Goal: Answer question/provide support

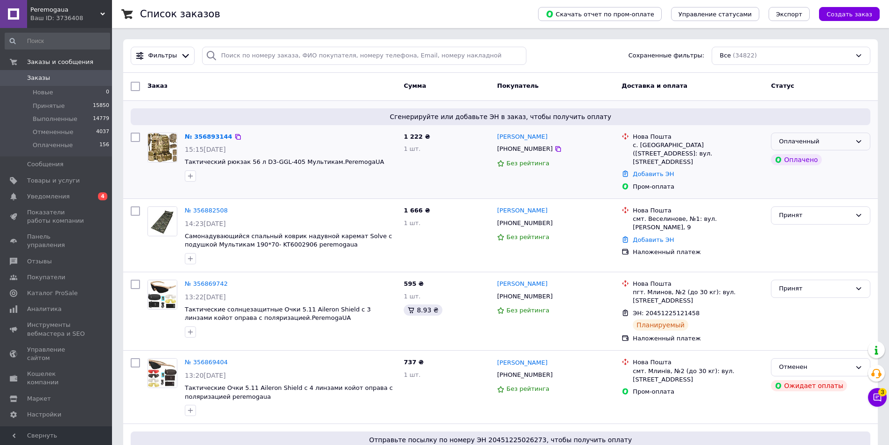
click at [858, 141] on icon at bounding box center [858, 141] width 5 height 3
click at [791, 156] on li "Принят" at bounding box center [820, 160] width 98 height 17
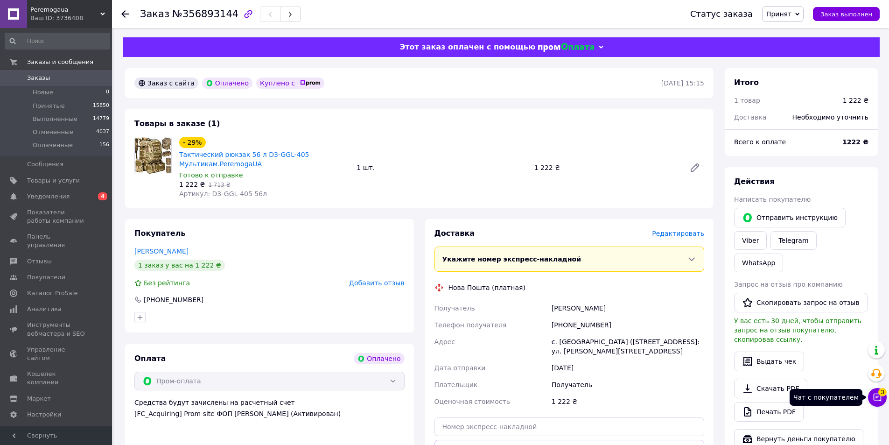
click at [876, 401] on icon at bounding box center [877, 396] width 9 height 9
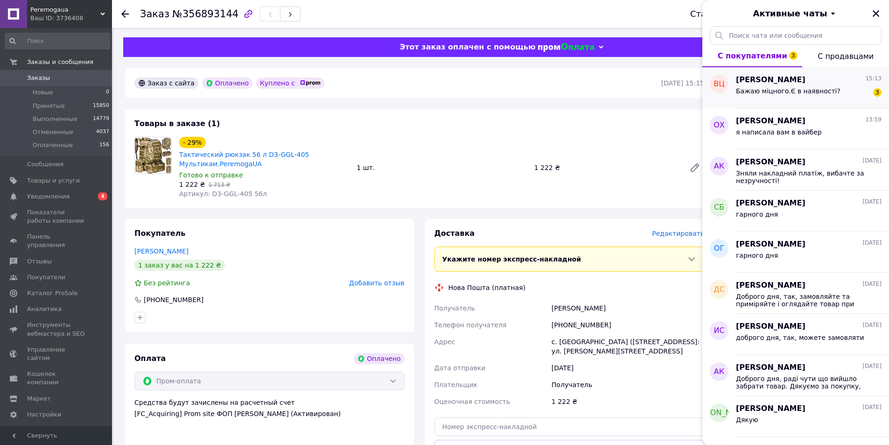
click at [769, 91] on span "Бажаю міцного.Є в наявності?" at bounding box center [788, 90] width 105 height 7
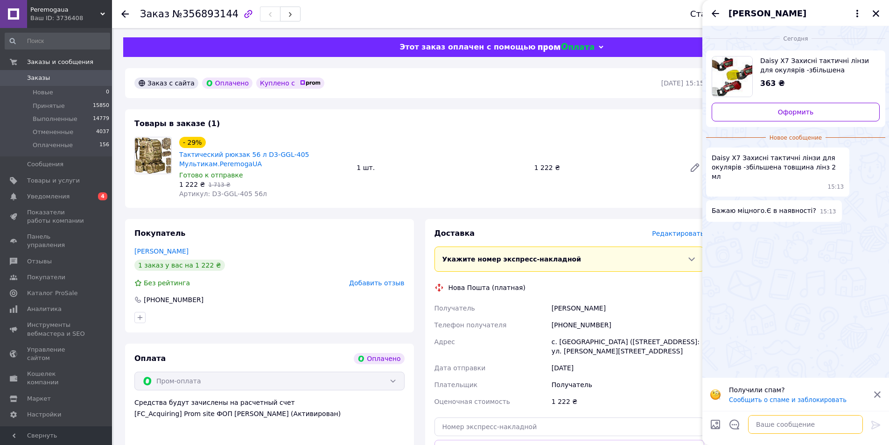
click at [773, 424] on textarea at bounding box center [805, 424] width 115 height 19
click at [778, 424] on textarea "Доброго дня! Так є в наявності" at bounding box center [795, 424] width 133 height 19
type textarea "Доброго дня!) Так є в наявності"
click at [879, 420] on icon at bounding box center [875, 424] width 11 height 11
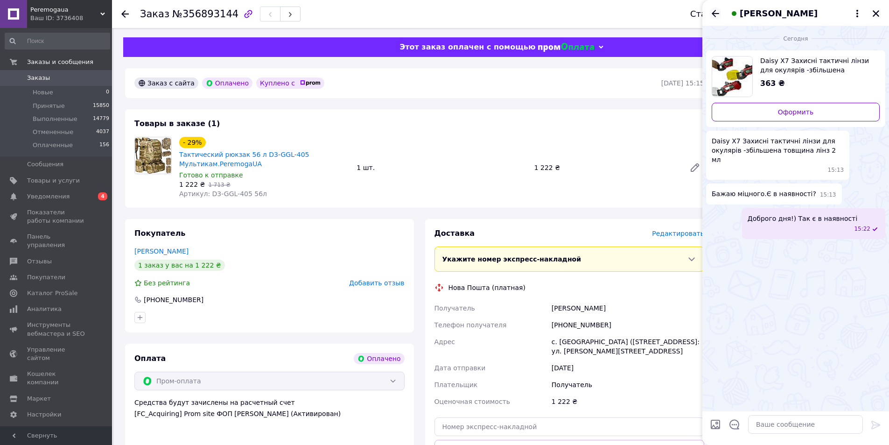
click at [713, 10] on icon "Назад" at bounding box center [715, 13] width 11 height 11
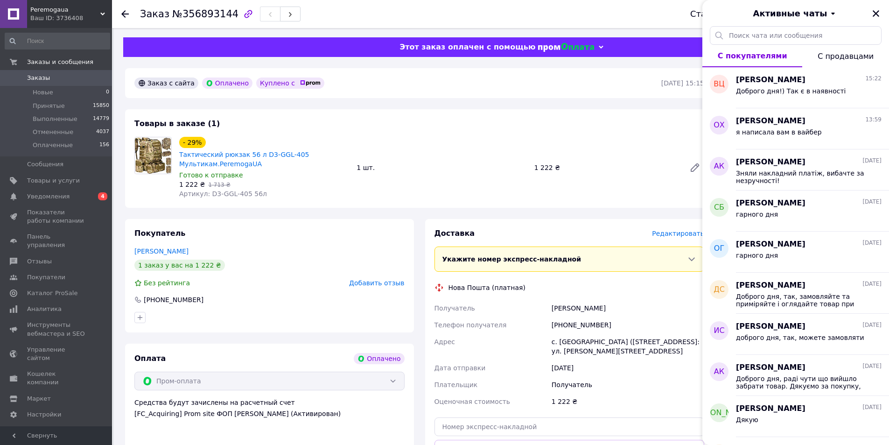
drag, startPoint x: 879, startPoint y: 9, endPoint x: 797, endPoint y: 40, distance: 88.3
click at [879, 9] on icon "Закрыть" at bounding box center [876, 13] width 8 height 8
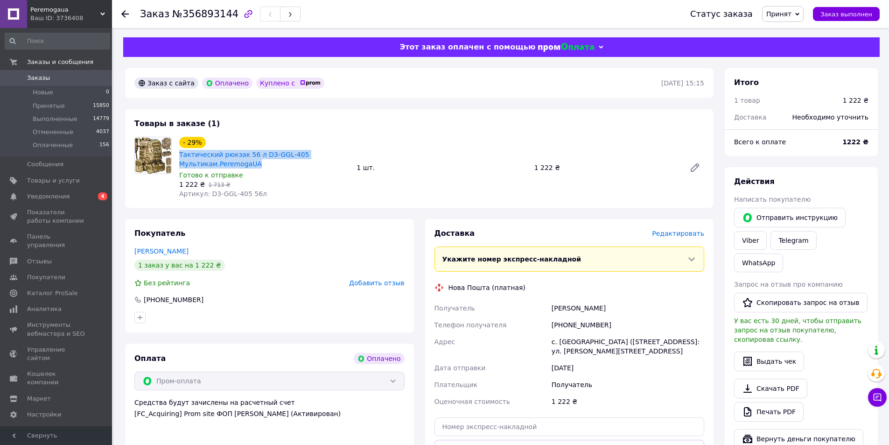
drag, startPoint x: 180, startPoint y: 149, endPoint x: 275, endPoint y: 161, distance: 96.4
click at [275, 161] on div "Тактический рюкзак 56 л D3-GGL-405 Мультикам.PeremogaUA" at bounding box center [264, 159] width 172 height 21
copy link "Тактический рюкзак 56 л D3-GGL-405 Мультикам.PeremogaUA"
drag, startPoint x: 207, startPoint y: 192, endPoint x: 214, endPoint y: 192, distance: 6.5
click at [208, 192] on span "Артикул: D3-GGL-405 56л" at bounding box center [223, 193] width 88 height 7
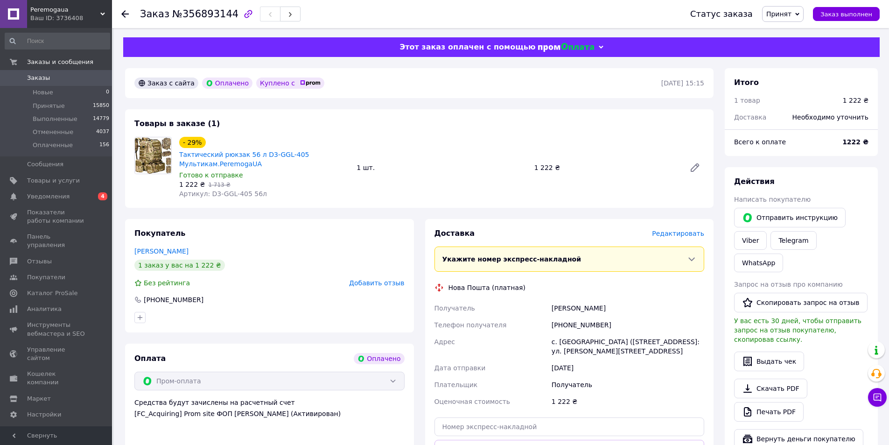
click at [210, 192] on span "Артикул: D3-GGL-405 56л" at bounding box center [223, 193] width 88 height 7
drag, startPoint x: 214, startPoint y: 192, endPoint x: 278, endPoint y: 192, distance: 63.9
click at [278, 192] on div "Артикул: D3-GGL-405 56л" at bounding box center [264, 193] width 170 height 9
drag, startPoint x: 207, startPoint y: 192, endPoint x: 215, endPoint y: 192, distance: 7.9
click at [210, 192] on span "Артикул: D3-GGL-405 56л" at bounding box center [223, 193] width 88 height 7
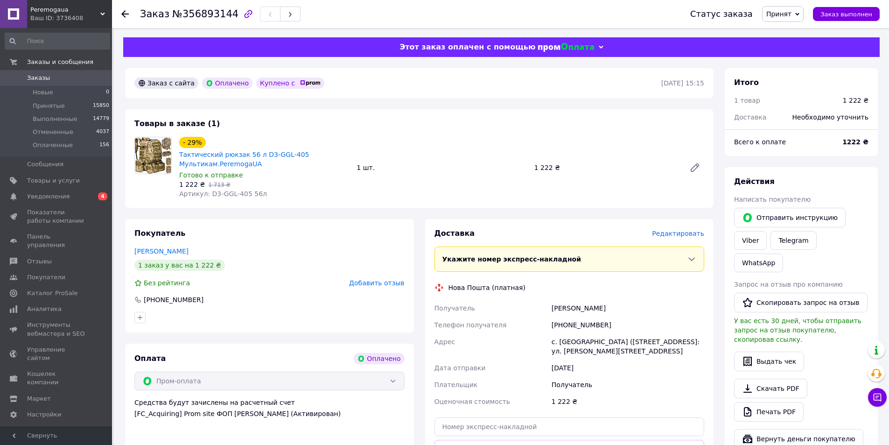
click at [276, 186] on div "1 222 ₴   1 713 ₴" at bounding box center [264, 184] width 170 height 9
drag, startPoint x: 208, startPoint y: 194, endPoint x: 286, endPoint y: 194, distance: 77.9
click at [286, 194] on div "Артикул: D3-GGL-405 56л" at bounding box center [264, 193] width 170 height 9
copy span "D3-GGL-405 56л"
click at [565, 307] on div "Дідурик Валерія" at bounding box center [628, 308] width 156 height 17
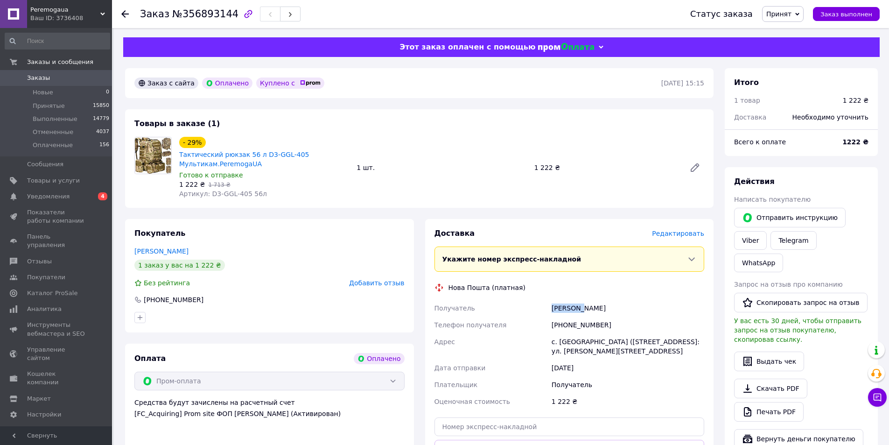
click at [565, 307] on div "Дідурик Валерія" at bounding box center [628, 308] width 156 height 17
copy div "Дідурик"
click at [598, 308] on div "Дідурик Валерія" at bounding box center [628, 308] width 156 height 17
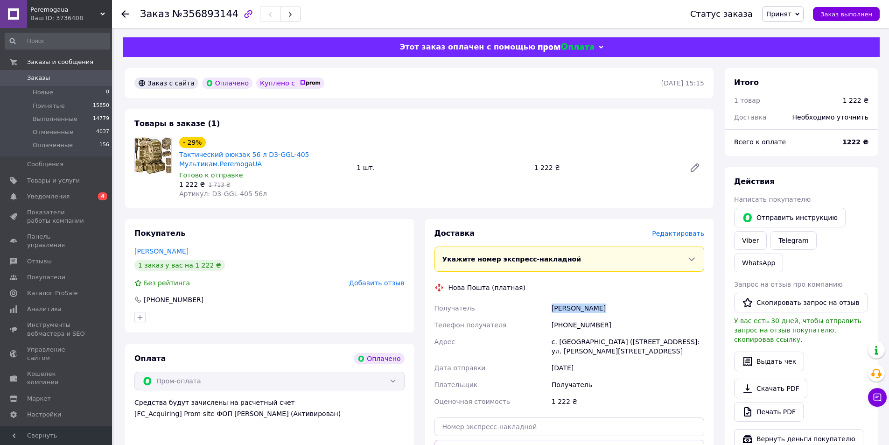
click at [598, 308] on div "Дідурик Валерія" at bounding box center [628, 308] width 156 height 17
copy div "Дідурик Валерія"
click at [563, 341] on div "с. Новодонецкое (Донецкая обл., Краматорский р-н.), №1: ул. Гагарина, 15" at bounding box center [628, 346] width 156 height 26
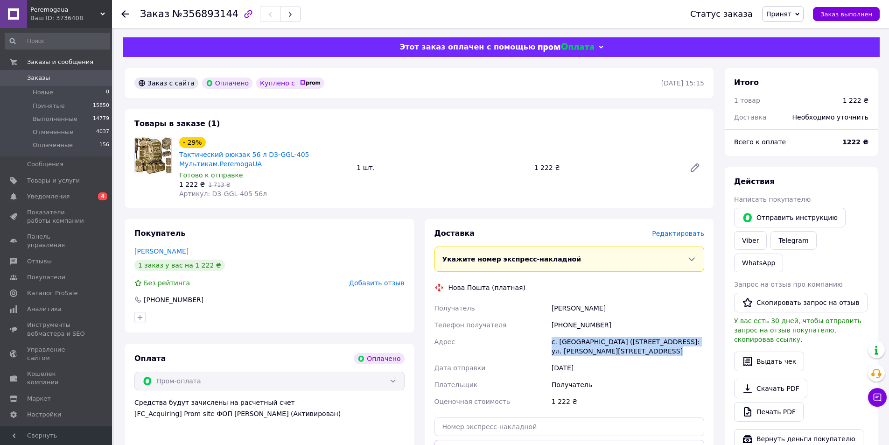
copy div "с. Новодонецкое (Донецкая обл., Краматорский р-н.), №1: ул. Гагарина, 15"
drag, startPoint x: 613, startPoint y: 323, endPoint x: 563, endPoint y: 326, distance: 50.0
click at [563, 326] on div "[PHONE_NUMBER]" at bounding box center [628, 324] width 156 height 17
copy div "0660436834"
